Goal: Transaction & Acquisition: Purchase product/service

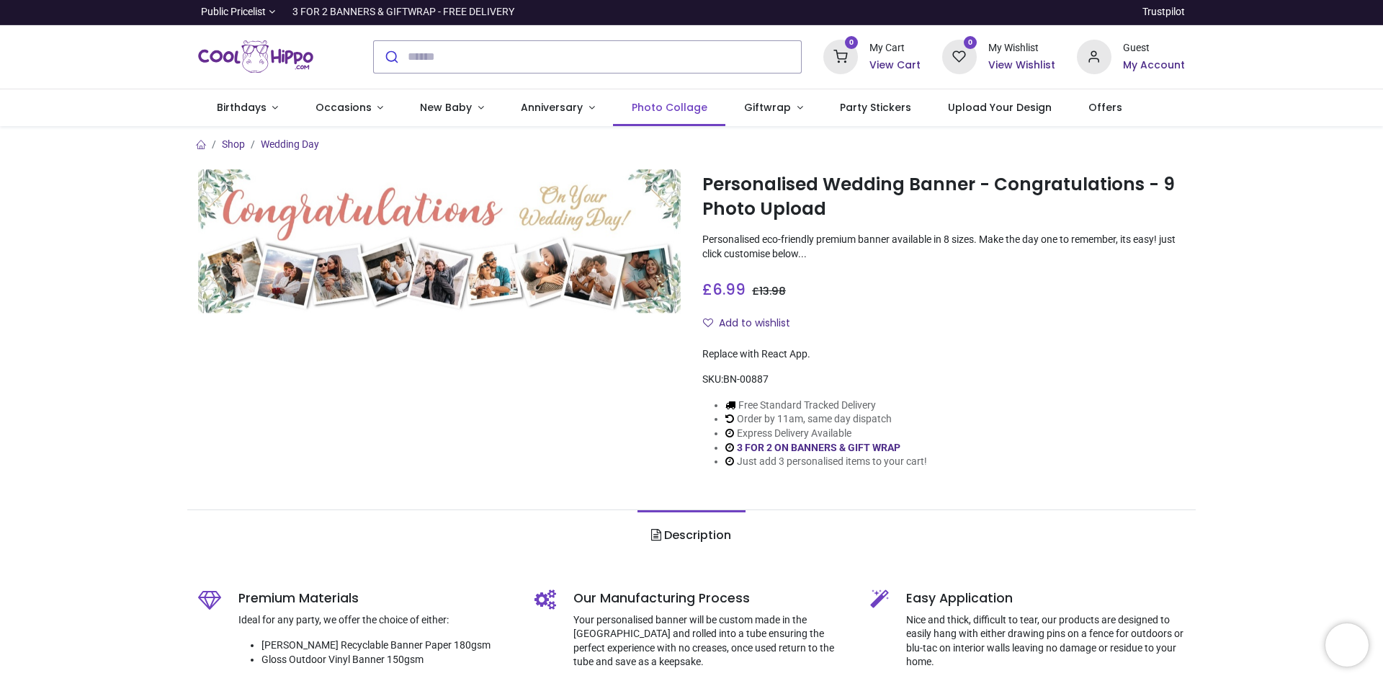
click at [654, 97] on link "Photo Collage" at bounding box center [669, 107] width 112 height 37
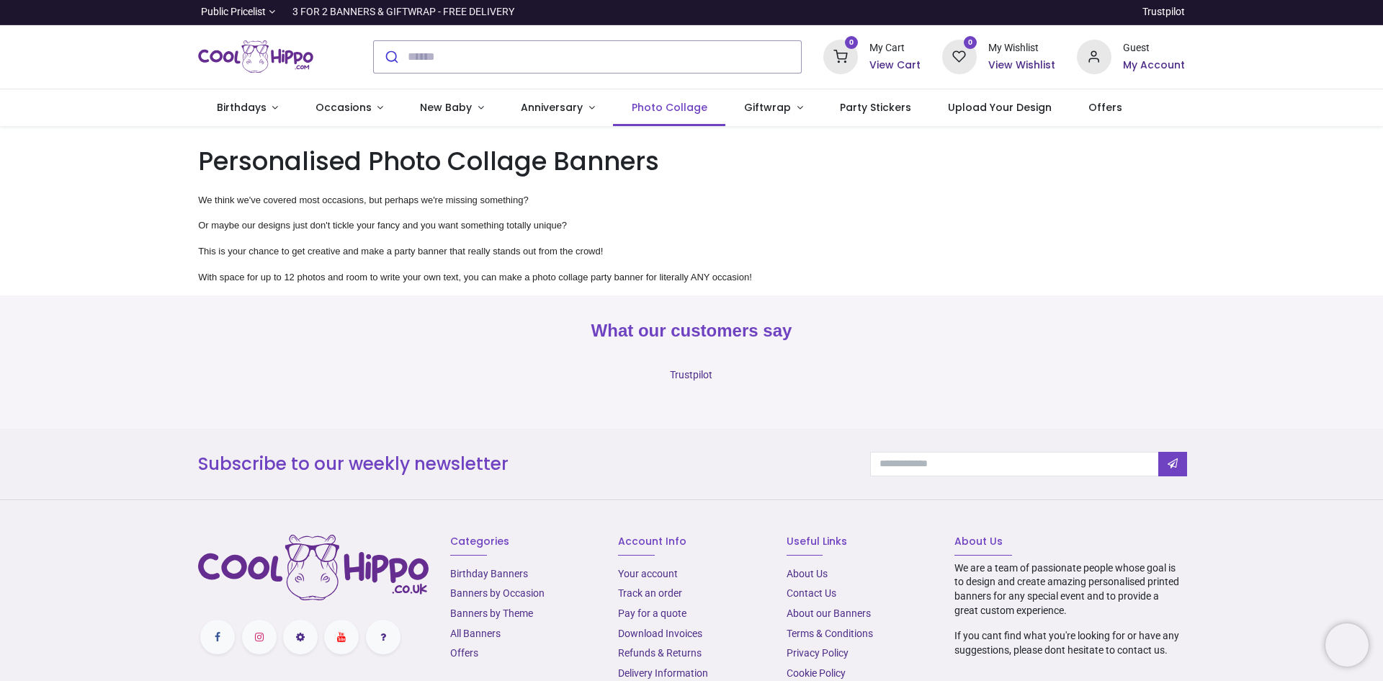
click at [662, 104] on span "Photo Collage" at bounding box center [670, 107] width 76 height 14
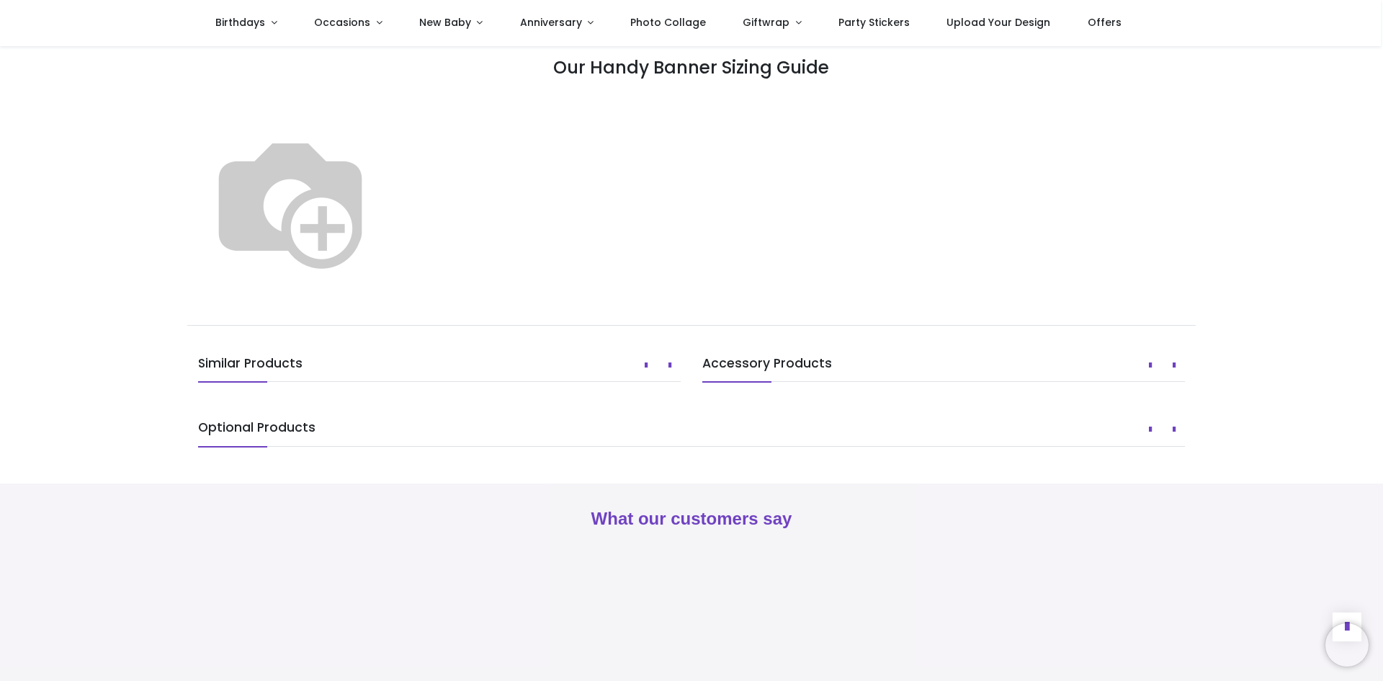
scroll to position [774, 0]
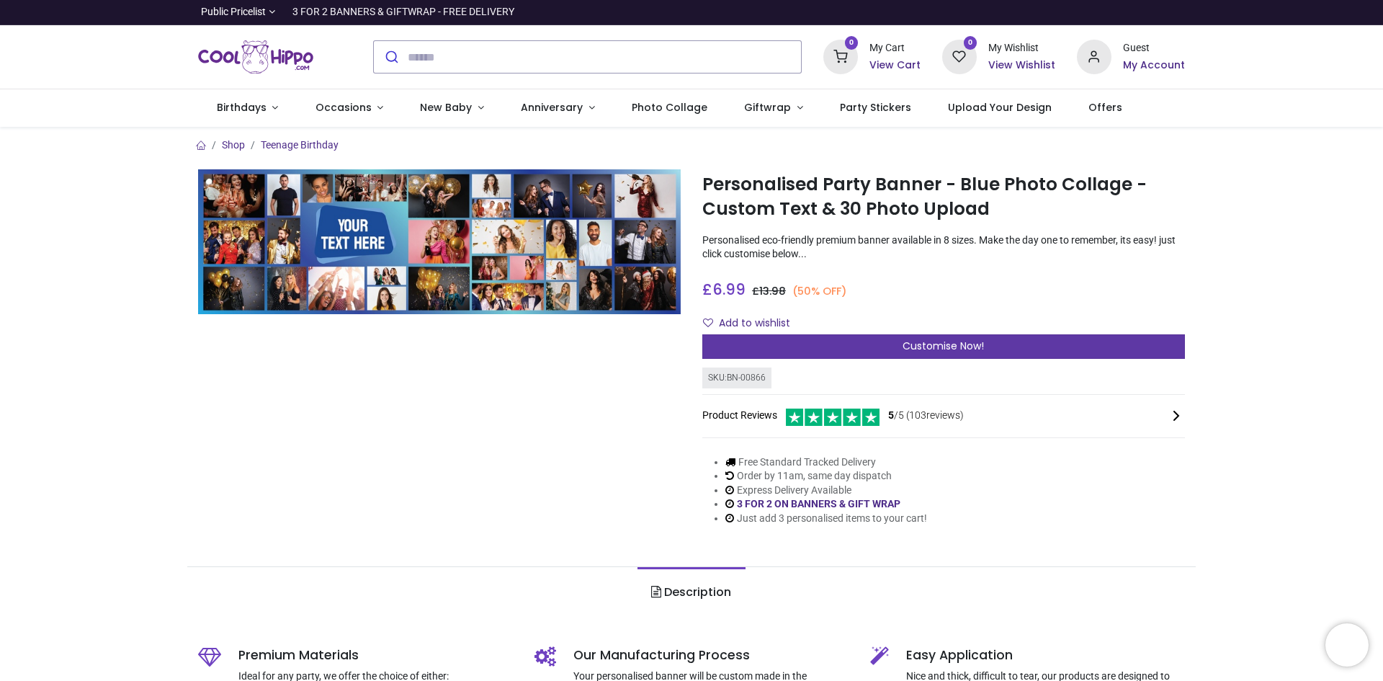
click at [942, 344] on span "Customise Now!" at bounding box center [943, 346] width 81 height 14
